Goal: Information Seeking & Learning: Learn about a topic

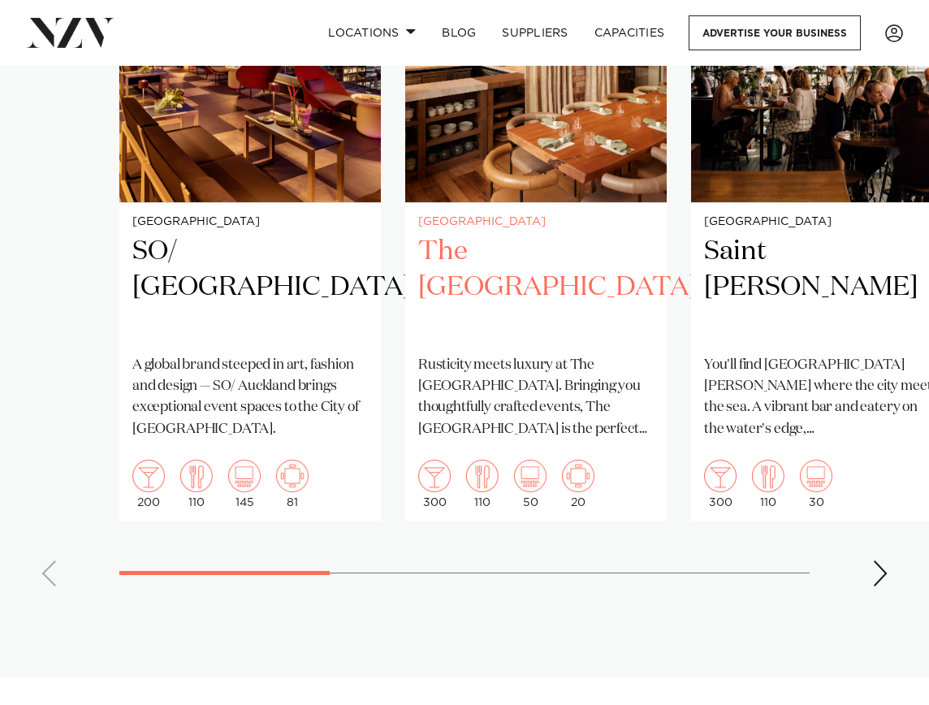
scroll to position [1004, 0]
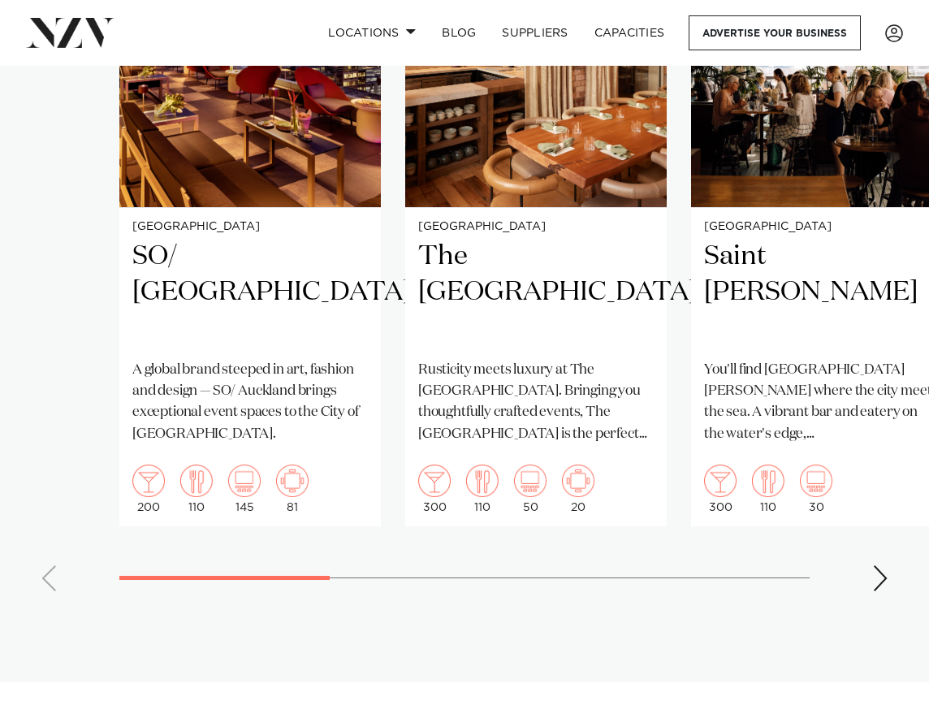
click at [810, 591] on div "Next slide" at bounding box center [880, 578] width 16 height 26
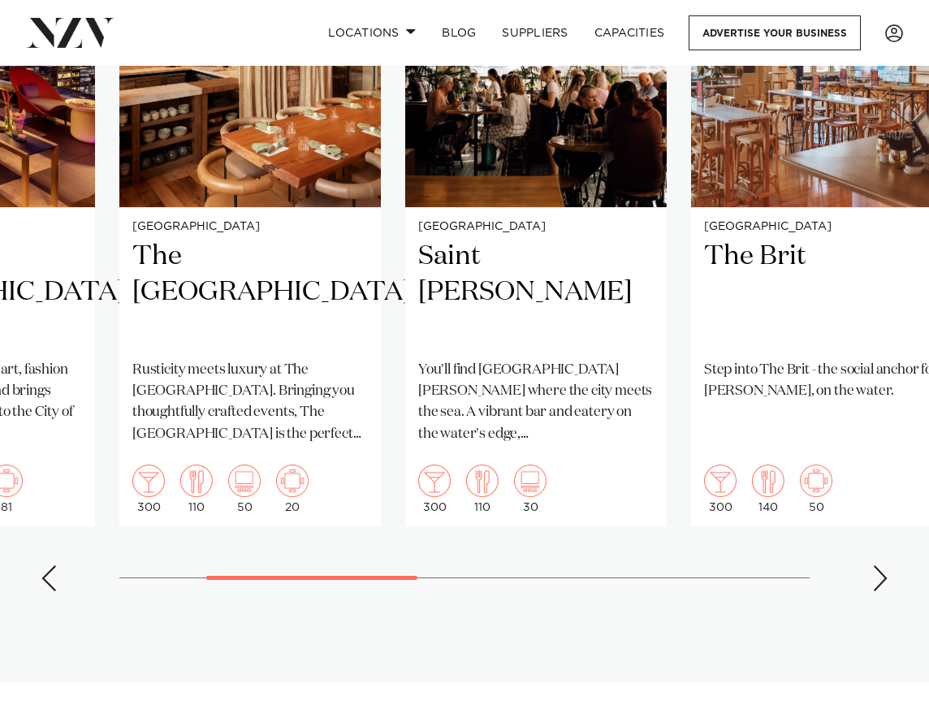
click at [810, 591] on div "Next slide" at bounding box center [880, 578] width 16 height 26
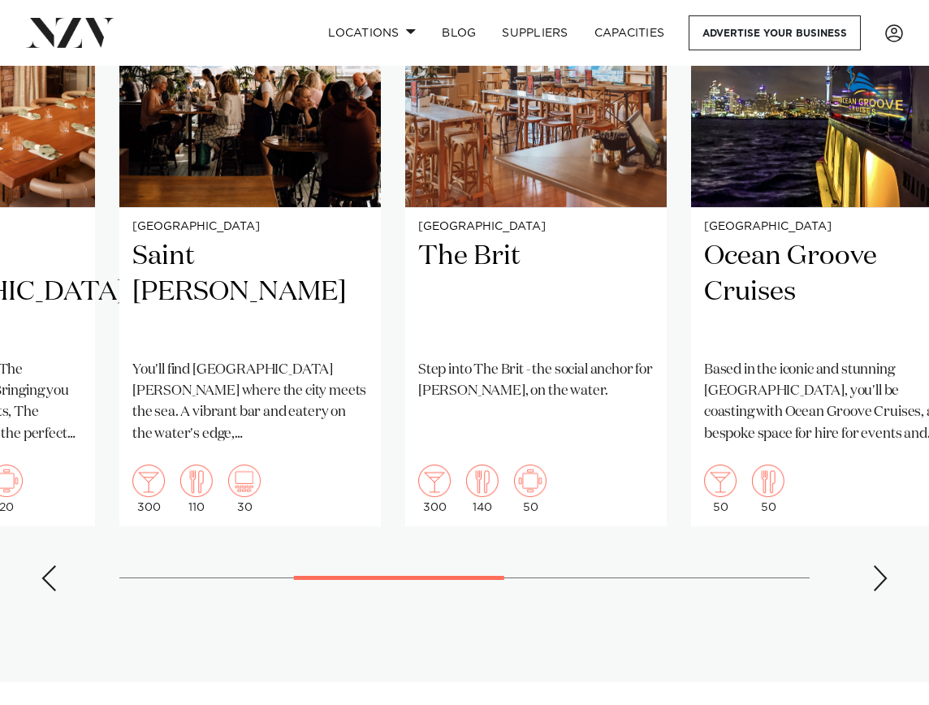
click at [810, 591] on div "Next slide" at bounding box center [880, 578] width 16 height 26
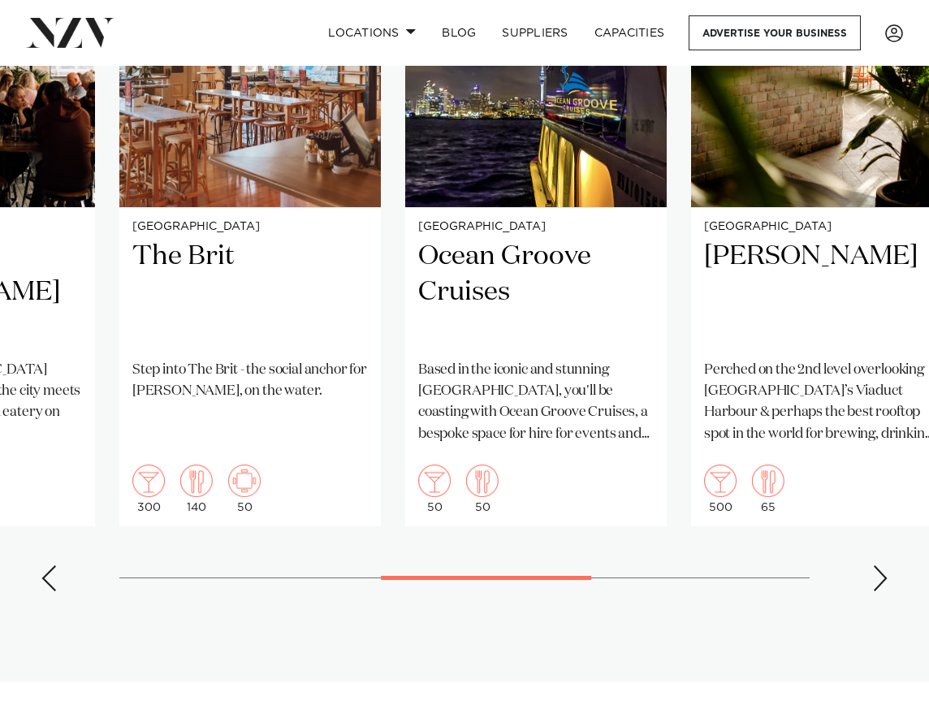
click at [810, 591] on div "Next slide" at bounding box center [880, 578] width 16 height 26
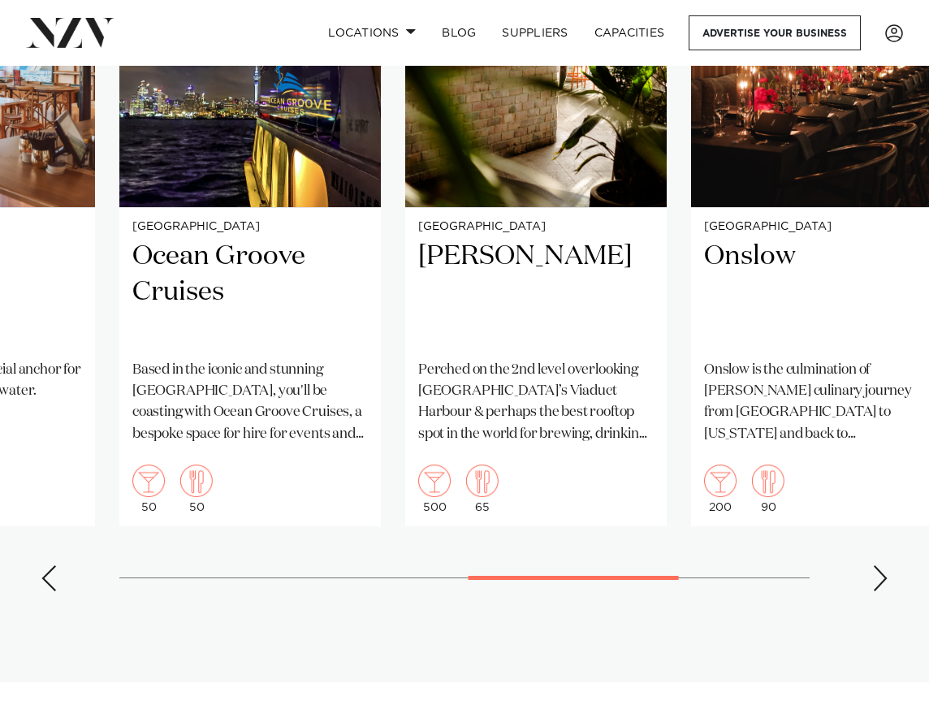
click at [810, 591] on div "Next slide" at bounding box center [880, 578] width 16 height 26
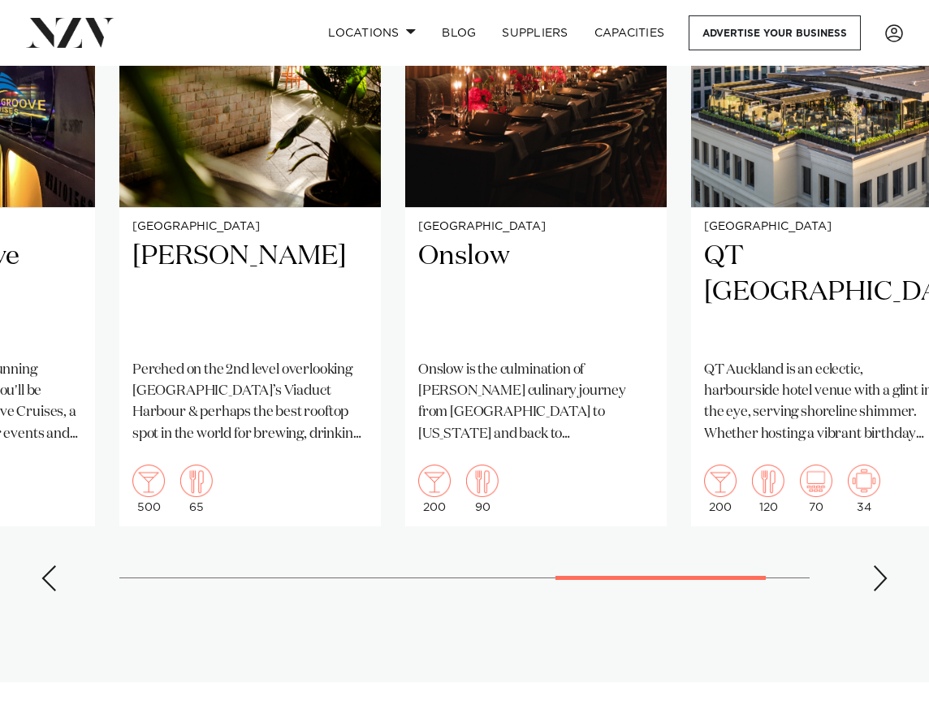
click at [810, 591] on div "Next slide" at bounding box center [880, 578] width 16 height 26
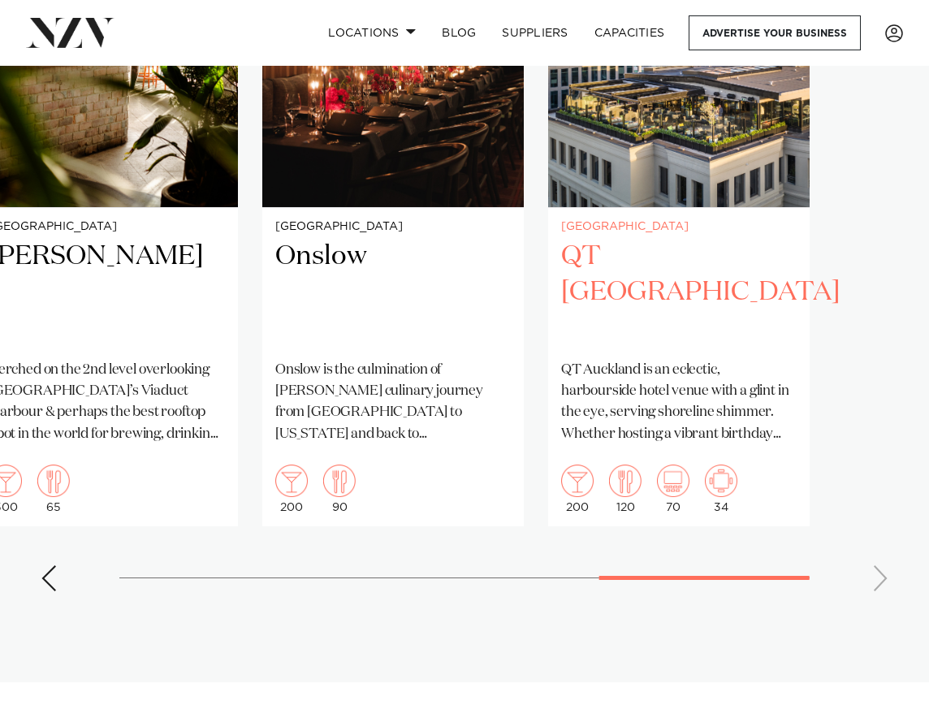
click at [666, 437] on p "QT Auckland is an eclectic, harbourside hotel venue with a glint in the eye, se…" at bounding box center [679, 402] width 236 height 85
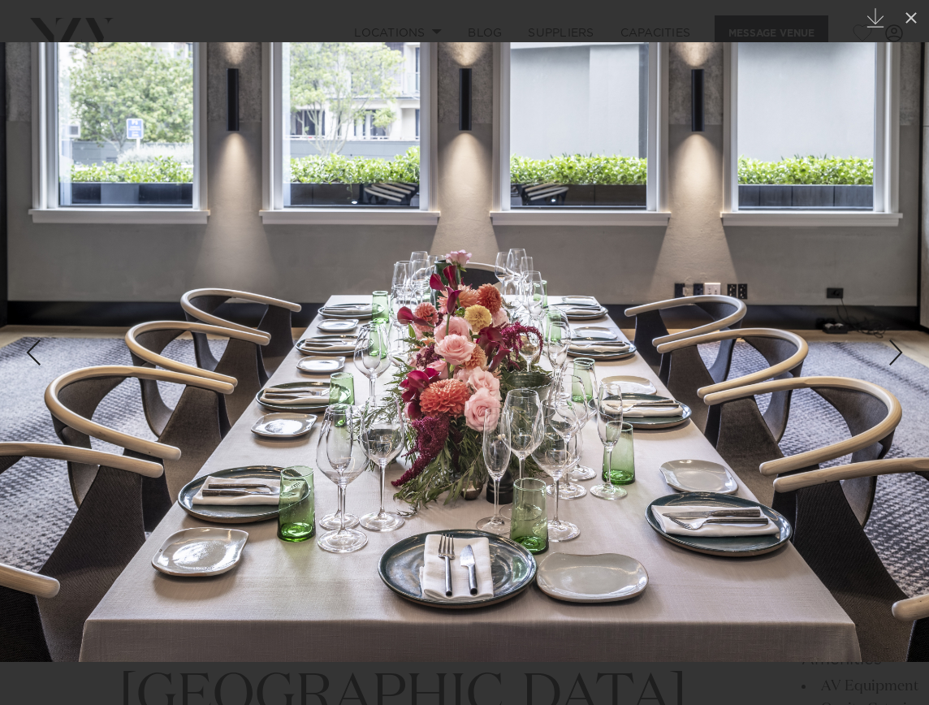
click at [667, 538] on img at bounding box center [464, 352] width 929 height 620
